Goal: Information Seeking & Learning: Learn about a topic

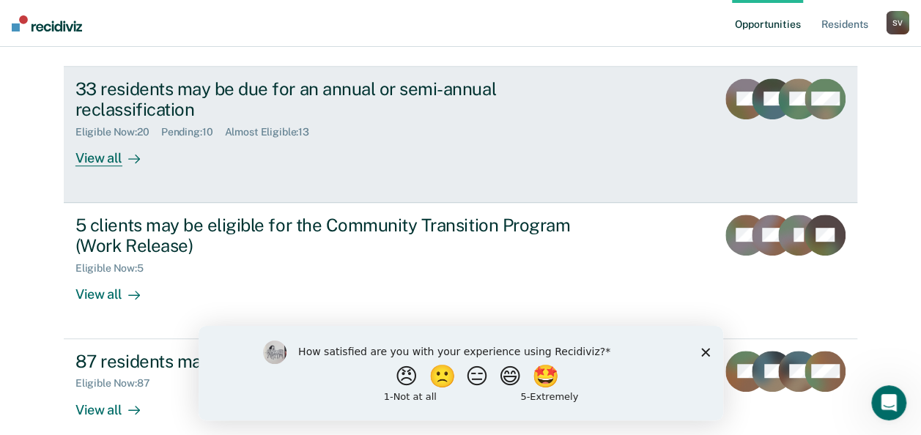
scroll to position [293, 0]
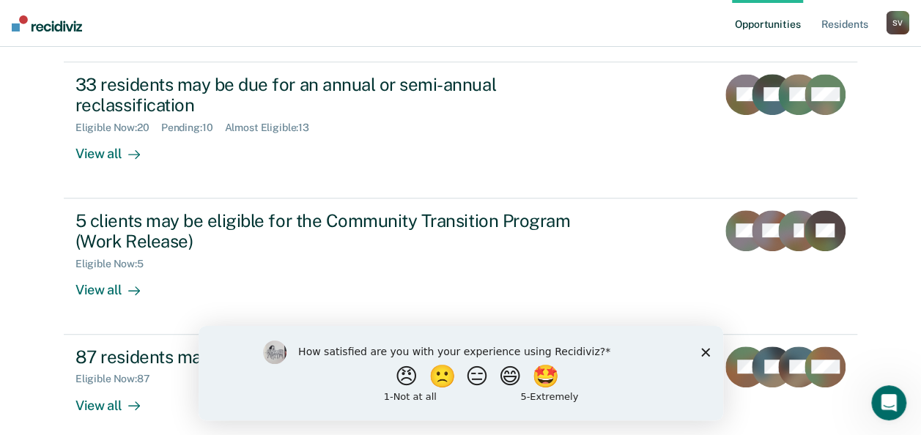
drag, startPoint x: 701, startPoint y: 350, endPoint x: 695, endPoint y: 328, distance: 22.3
click at [701, 350] on icon "Close survey" at bounding box center [705, 351] width 9 height 9
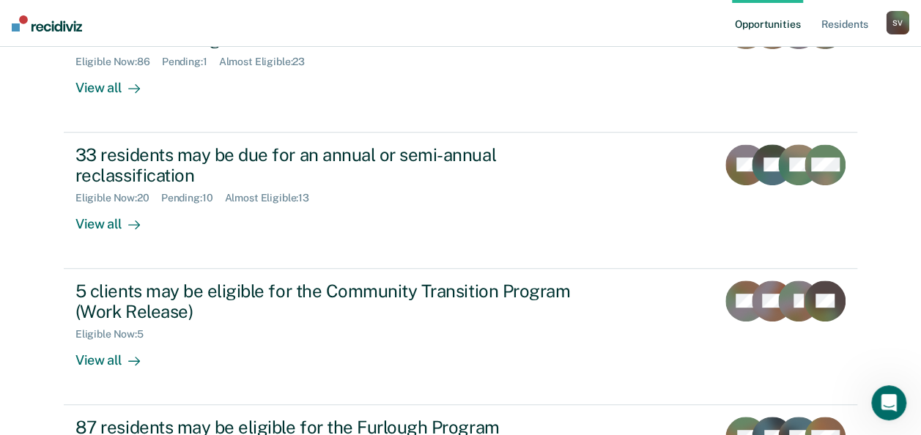
scroll to position [0, 0]
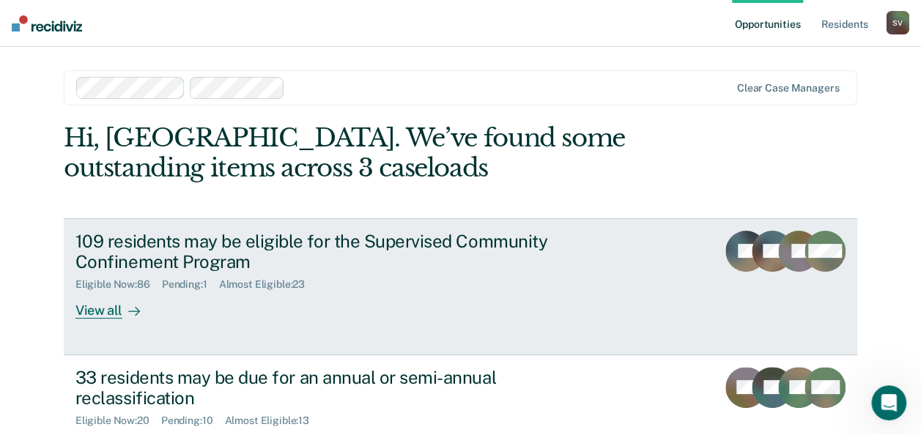
click at [98, 309] on div "View all" at bounding box center [116, 305] width 82 height 29
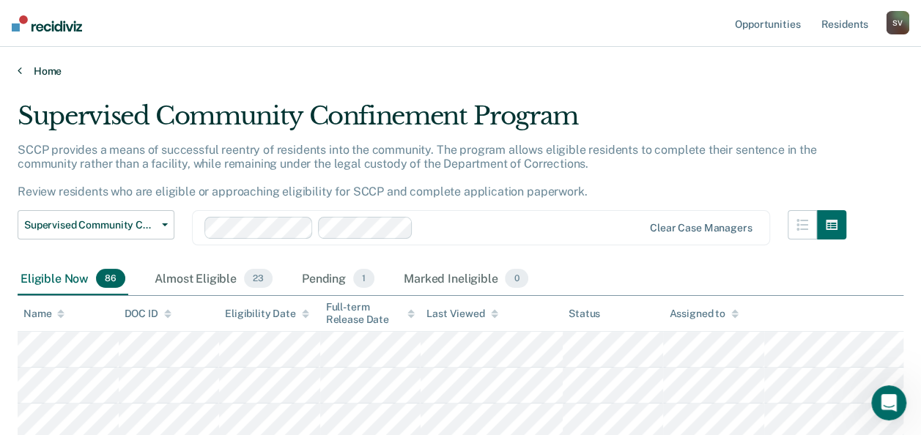
click at [20, 69] on icon at bounding box center [20, 70] width 4 height 12
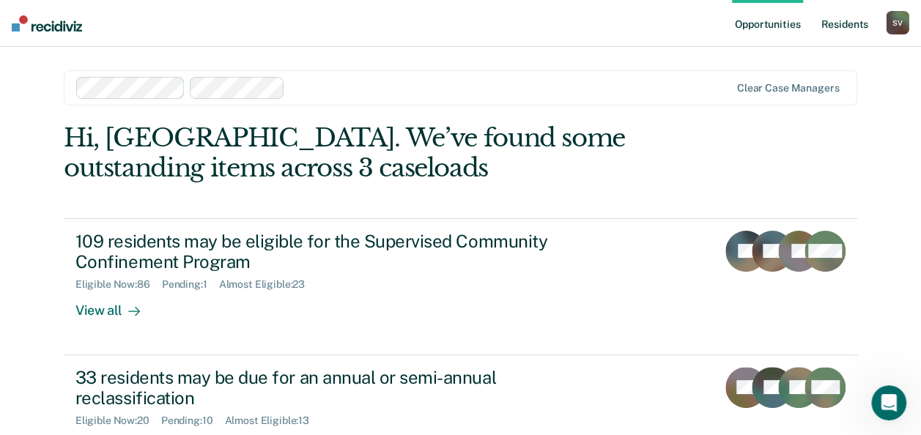
click at [841, 26] on link "Resident s" at bounding box center [845, 23] width 54 height 47
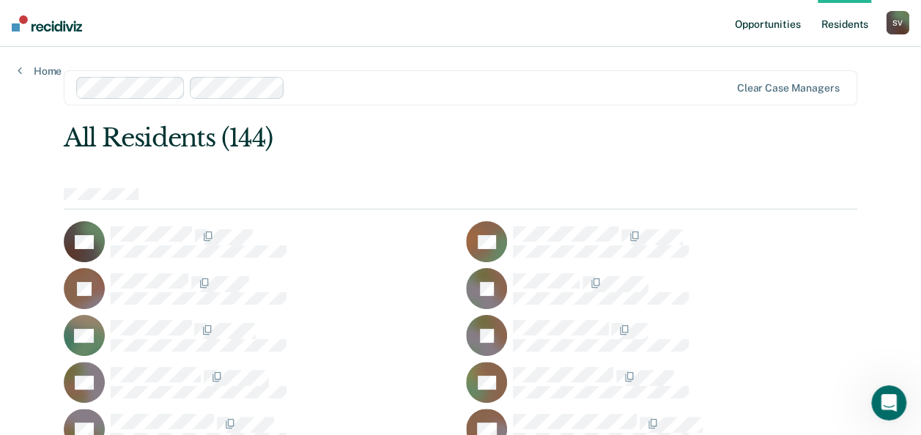
click at [768, 29] on link "Opportunities" at bounding box center [767, 23] width 71 height 47
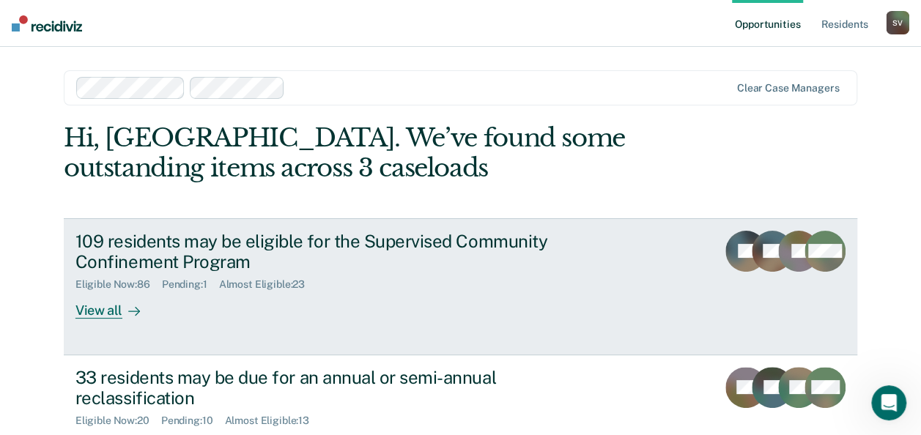
click at [90, 311] on div "View all" at bounding box center [116, 305] width 82 height 29
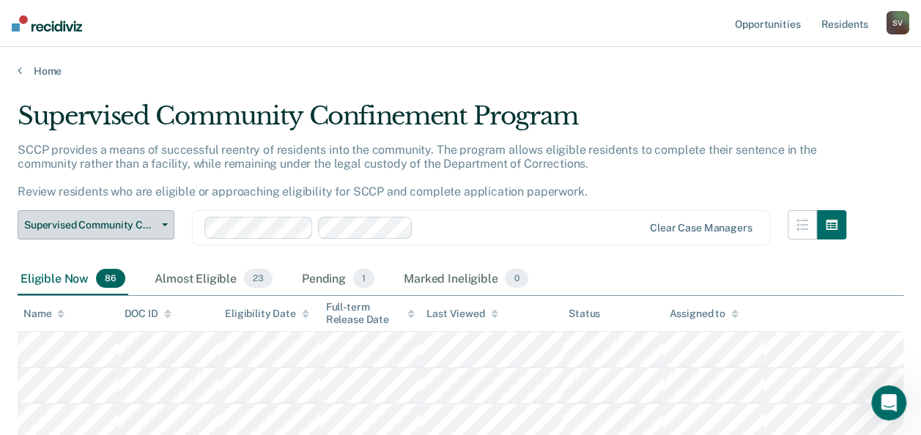
click at [165, 224] on icon "button" at bounding box center [165, 225] width 6 height 3
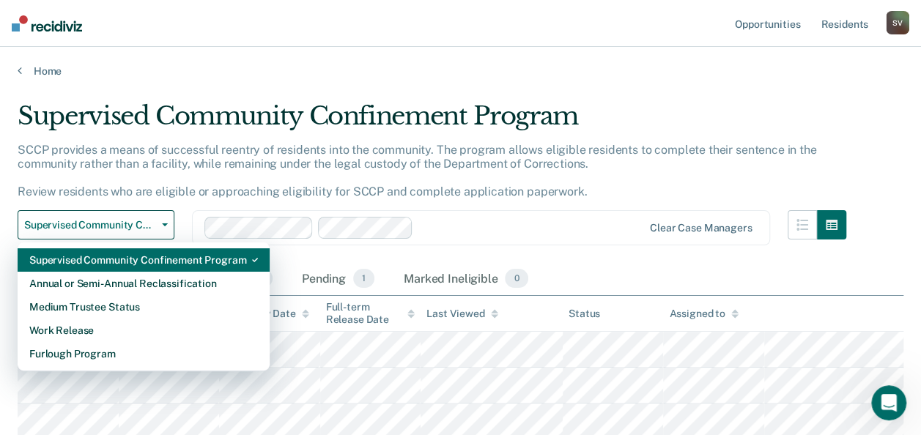
click at [78, 262] on div "Supervised Community Confinement Program" at bounding box center [143, 259] width 229 height 23
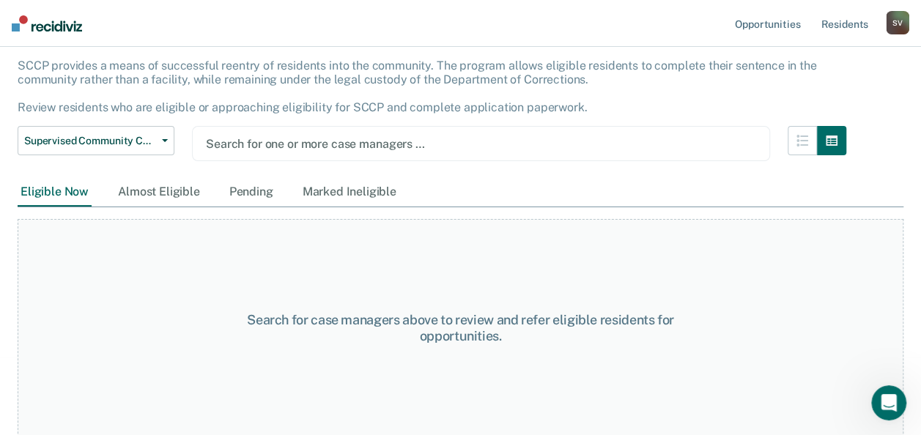
scroll to position [85, 0]
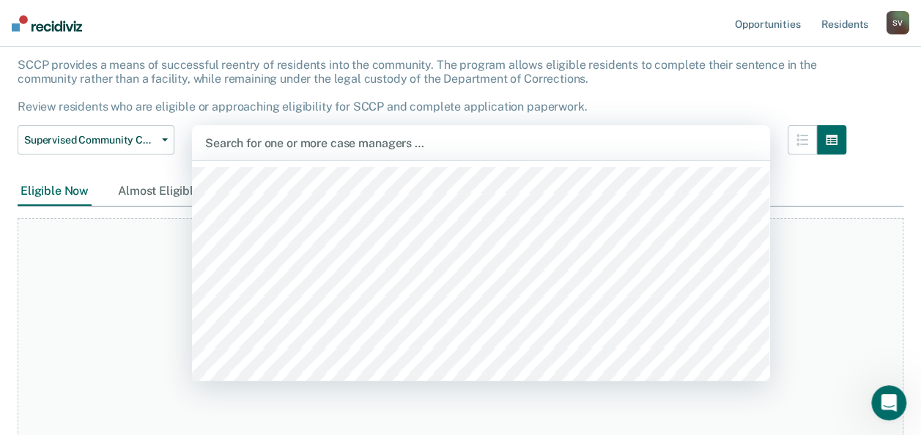
click at [234, 145] on div at bounding box center [481, 143] width 552 height 17
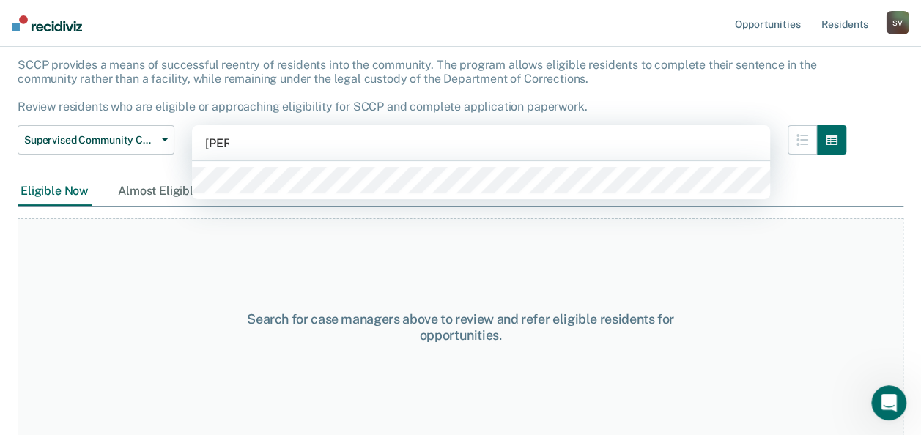
type input "[PERSON_NAME]"
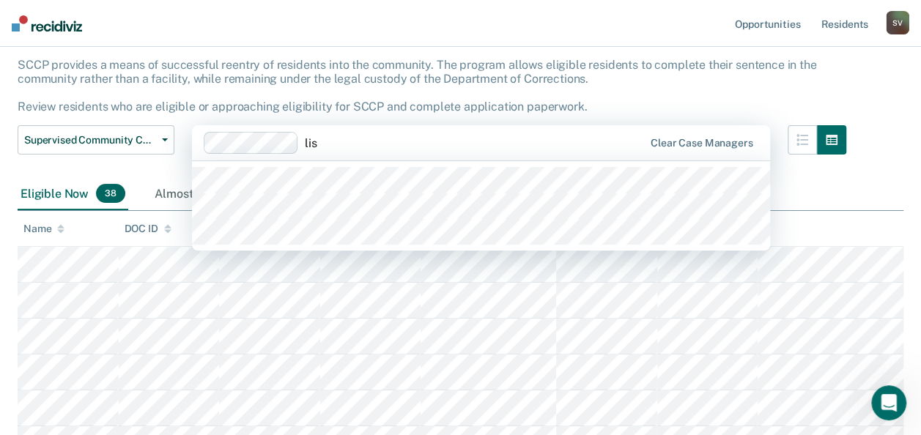
type input "[PERSON_NAME]"
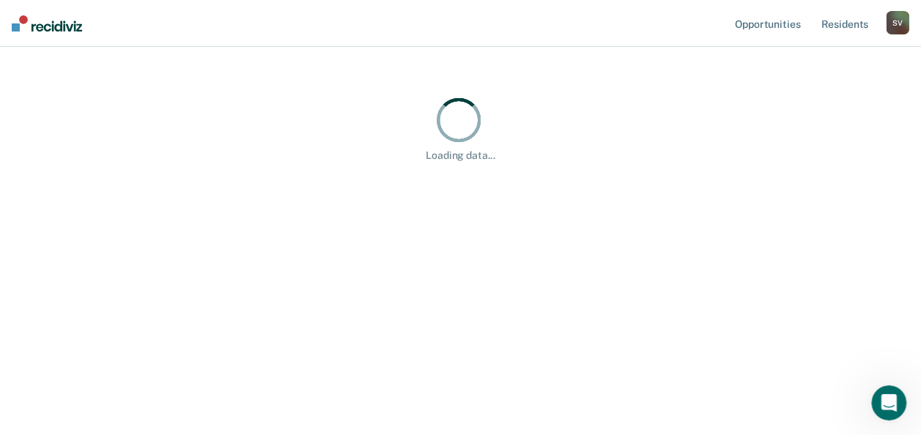
type input "c"
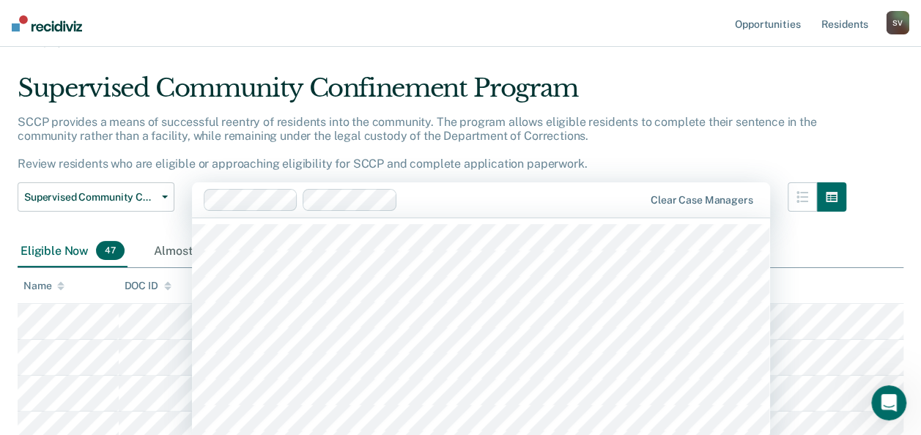
scroll to position [31, 0]
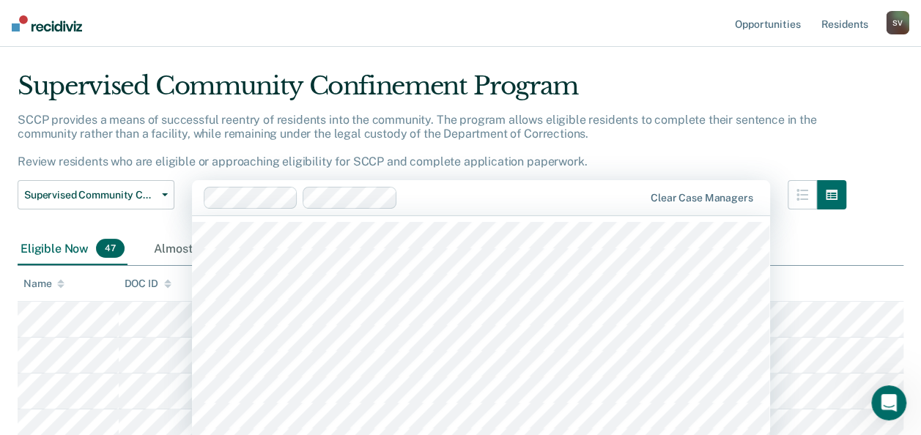
click at [433, 215] on div "41 results available. Use Up and Down to choose options, press Enter to select …" at bounding box center [481, 197] width 578 height 35
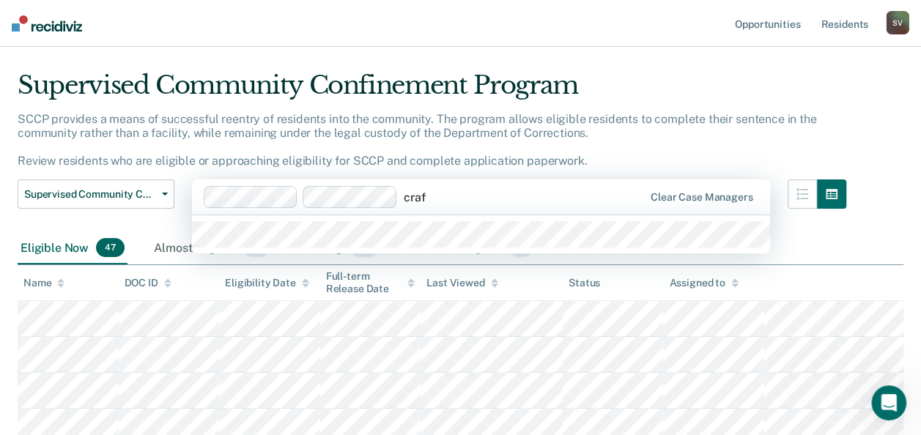
type input "[PERSON_NAME]"
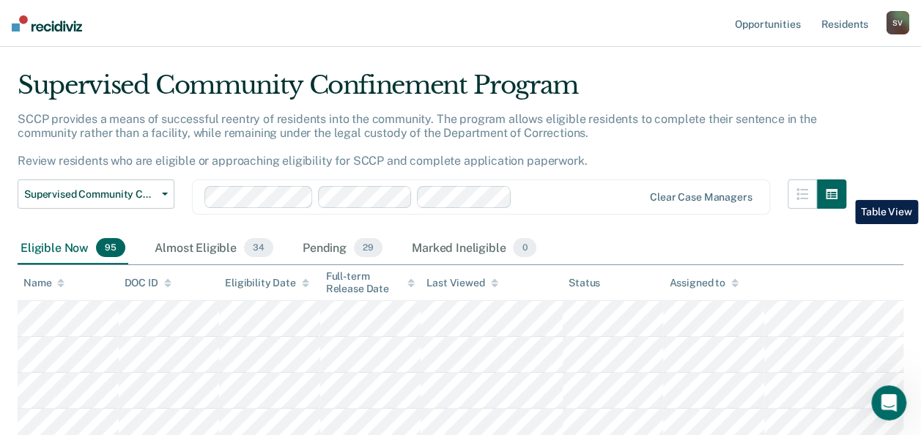
click at [838, 189] on icon "button" at bounding box center [832, 194] width 12 height 12
click at [187, 246] on div "Almost Eligible 34" at bounding box center [214, 248] width 125 height 32
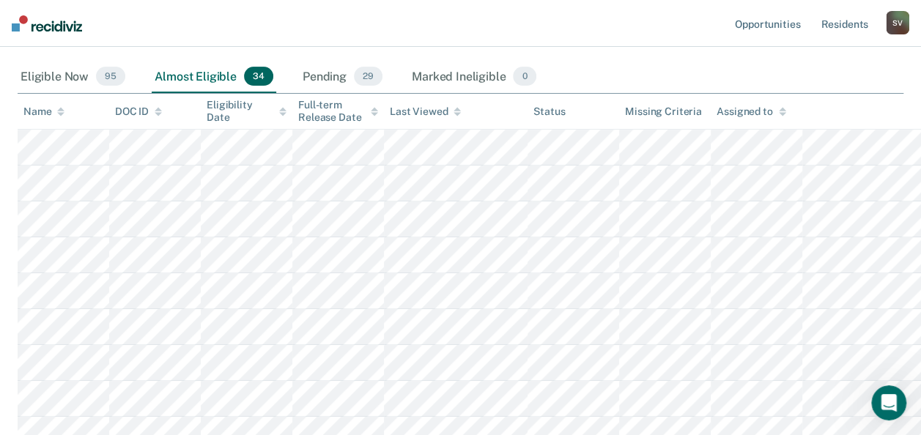
scroll to position [220, 0]
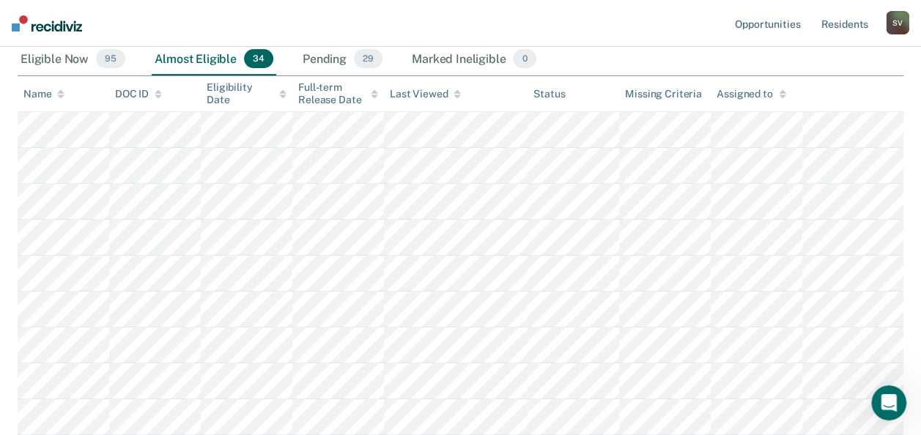
click at [59, 25] on img at bounding box center [47, 23] width 70 height 16
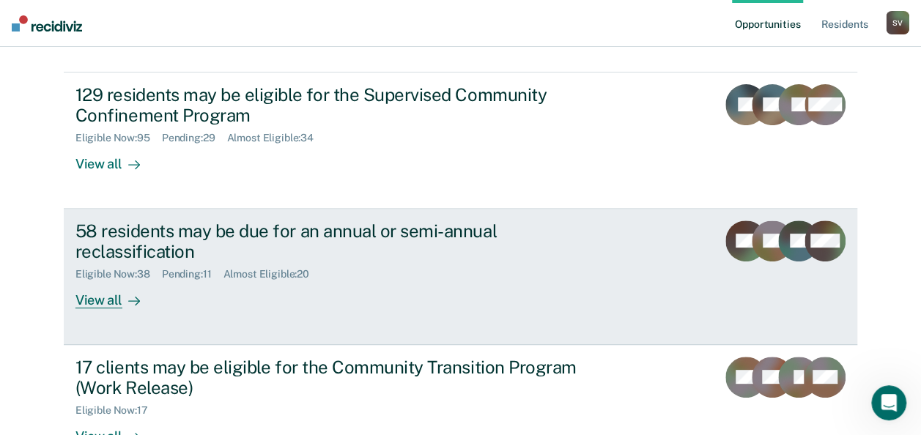
scroll to position [365, 0]
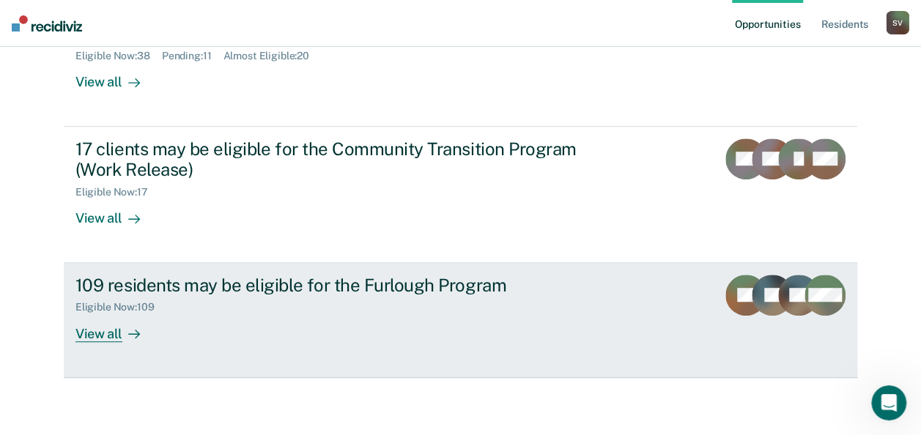
click at [91, 334] on div "View all" at bounding box center [116, 328] width 82 height 29
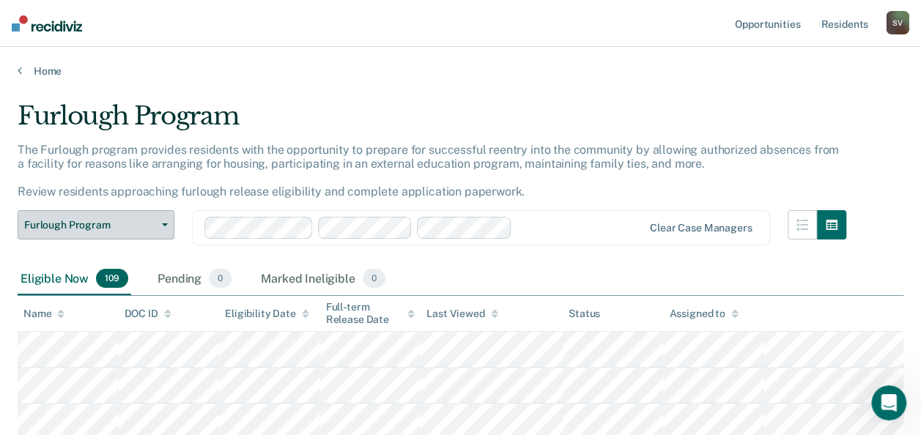
click at [164, 224] on icon "button" at bounding box center [165, 225] width 6 height 3
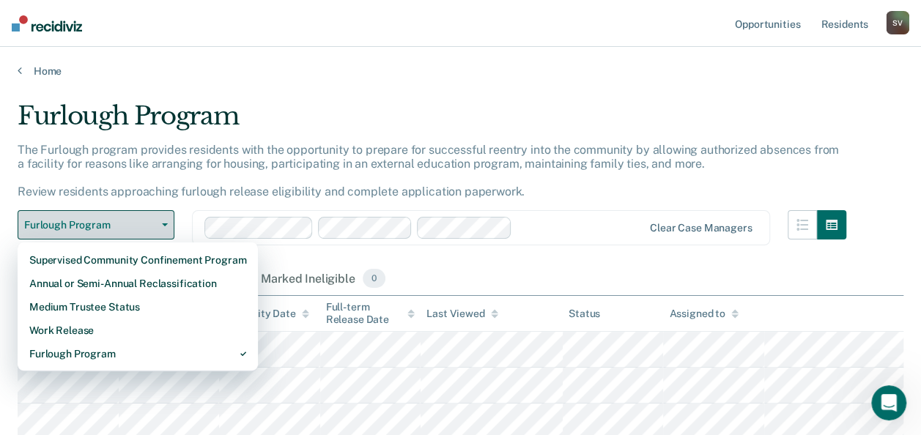
click at [164, 224] on icon "button" at bounding box center [165, 225] width 6 height 3
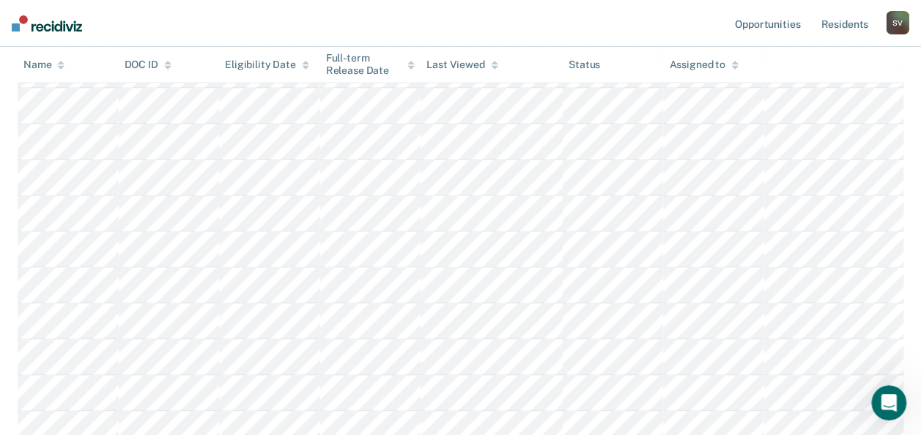
scroll to position [3916, 0]
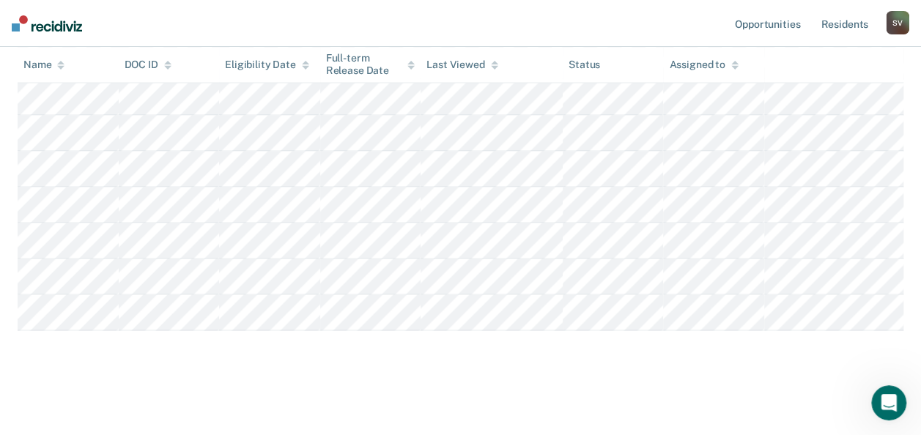
drag, startPoint x: 926, startPoint y: 41, endPoint x: 13, endPoint y: 28, distance: 913.3
